Goal: Find specific page/section: Find specific page/section

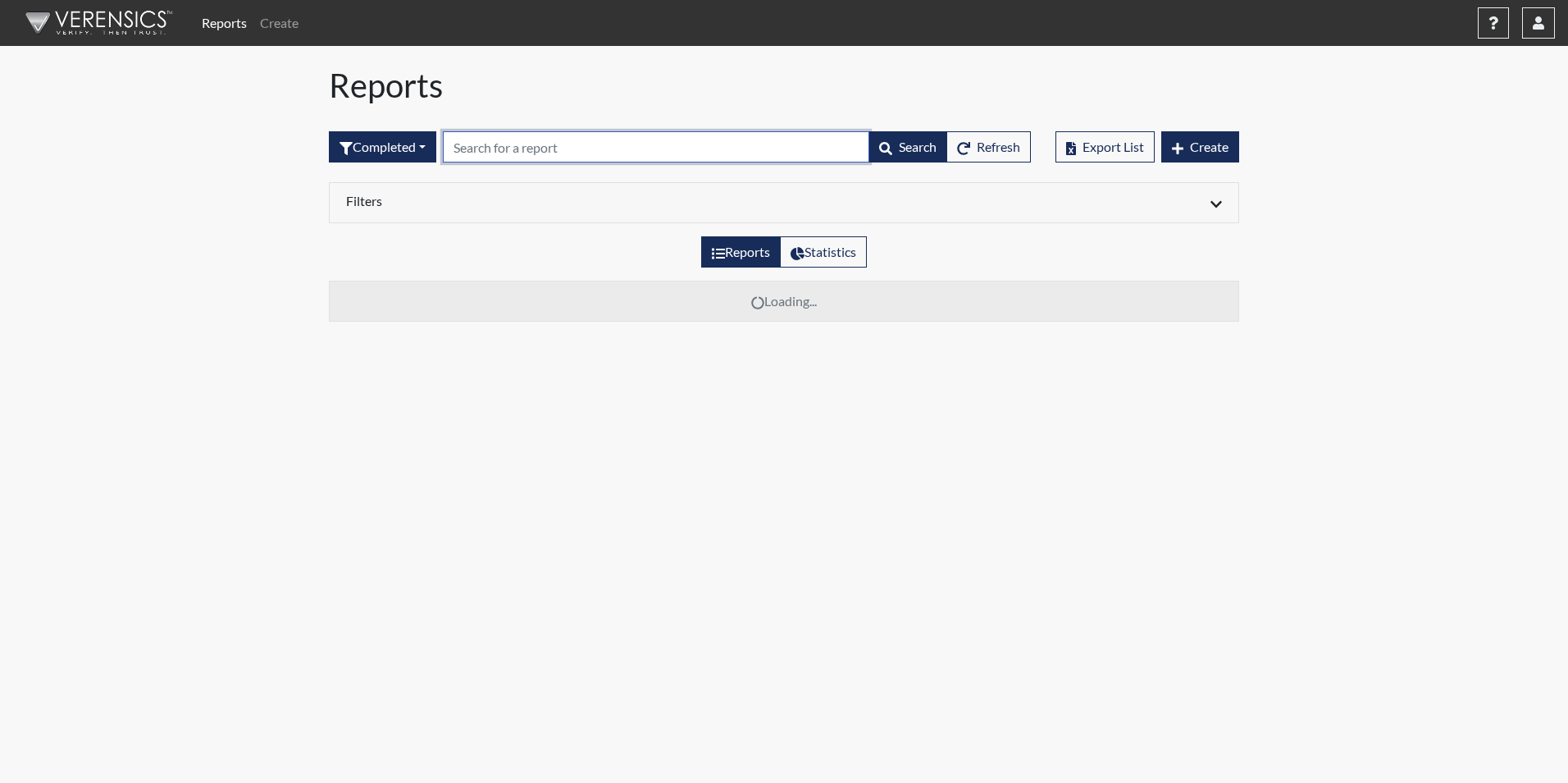
click at [504, 152] on input "text" at bounding box center [656, 146] width 426 height 31
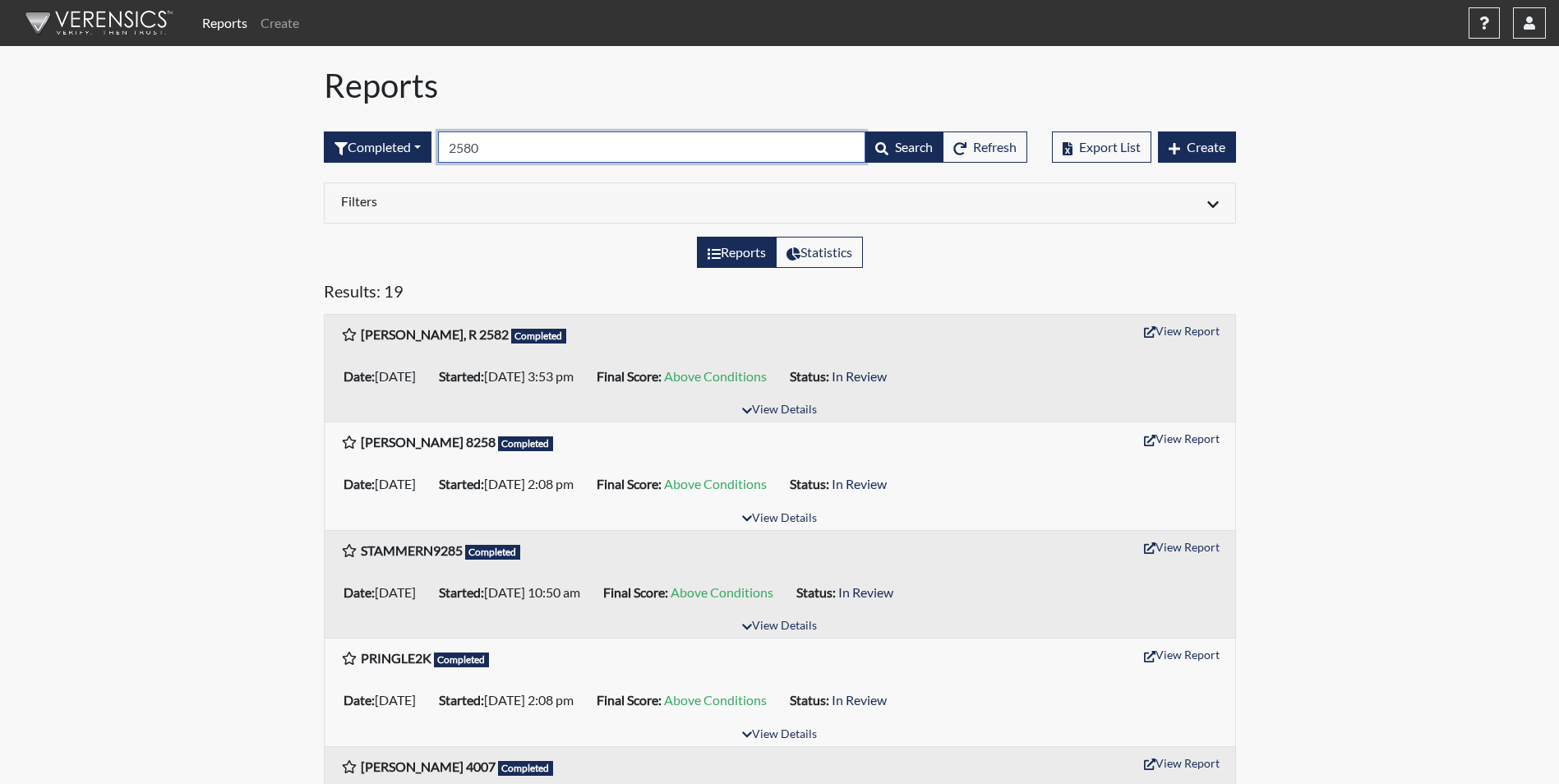
click at [504, 144] on input "2580" at bounding box center [652, 146] width 427 height 31
type input "2"
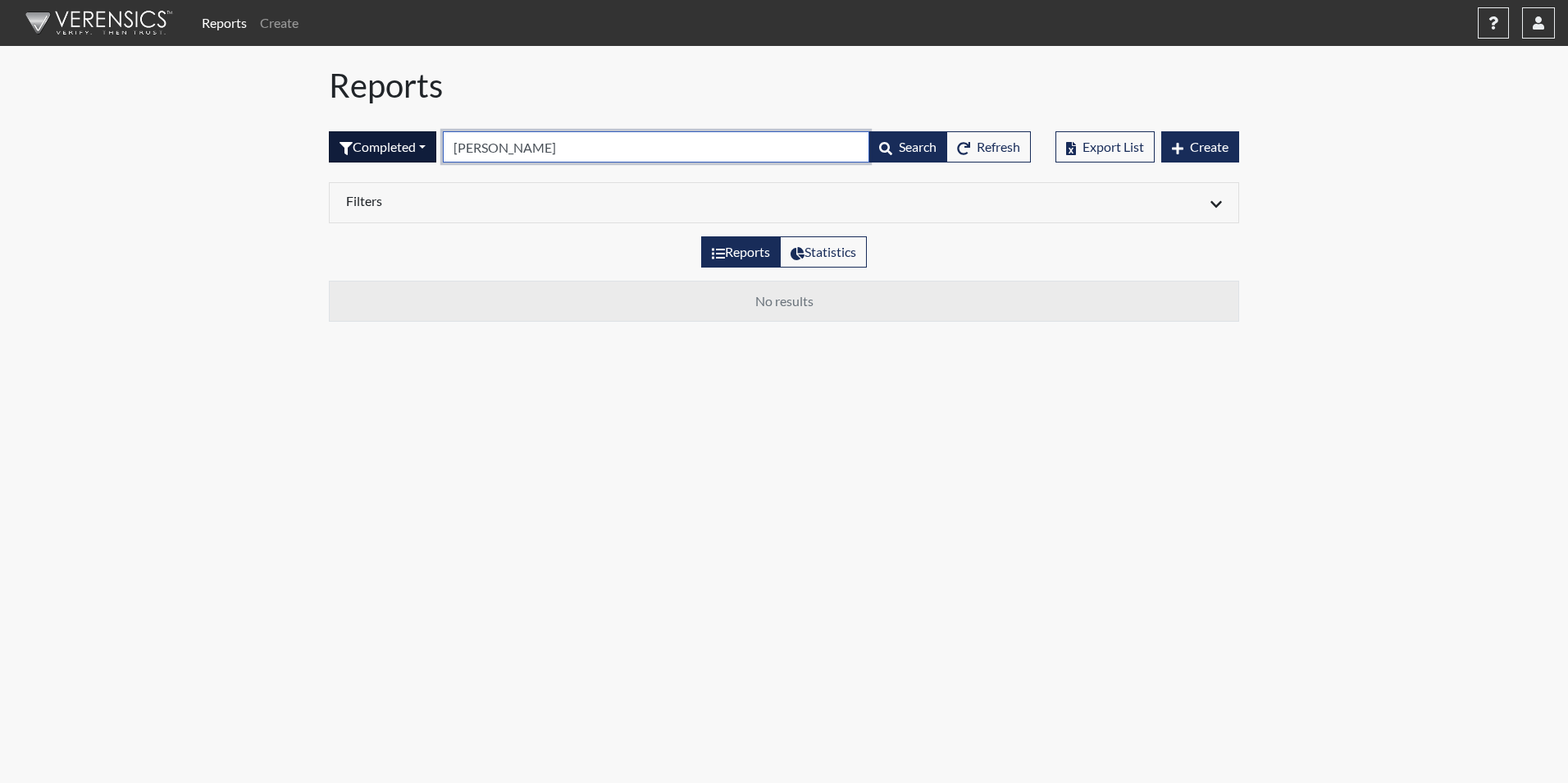
type input "[PERSON_NAME]"
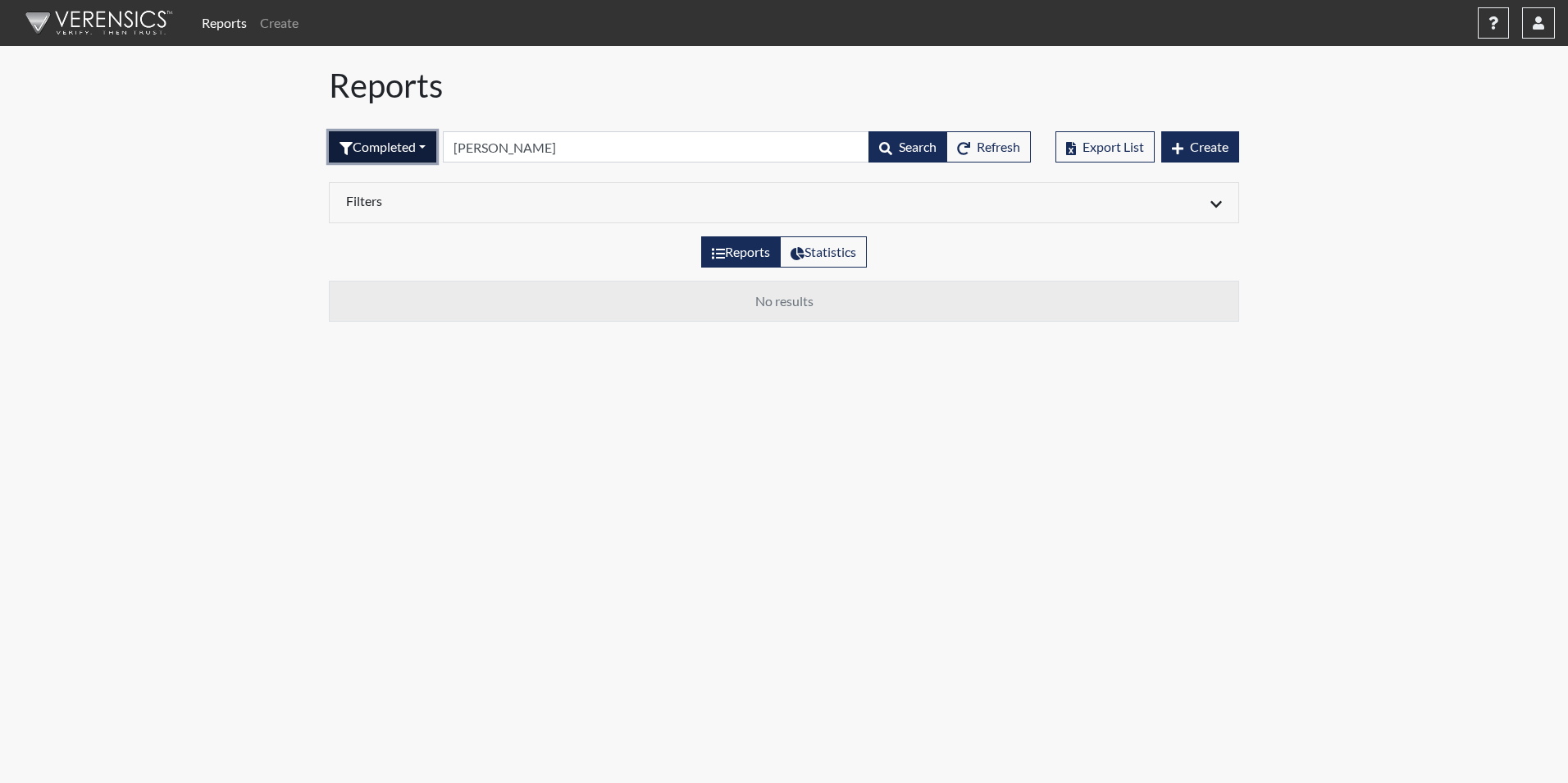
click at [428, 150] on button "Completed" at bounding box center [382, 146] width 108 height 31
click at [398, 243] on button "Sent by email" at bounding box center [395, 237] width 130 height 26
